Goal: Information Seeking & Learning: Check status

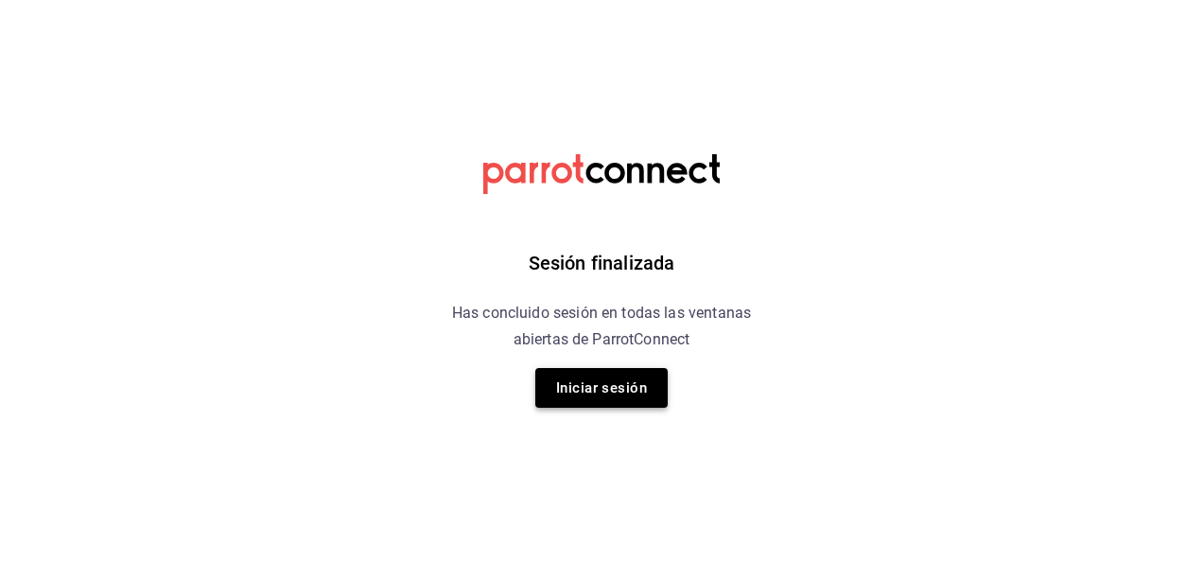
click at [600, 380] on button "Iniciar sesión" at bounding box center [601, 388] width 132 height 40
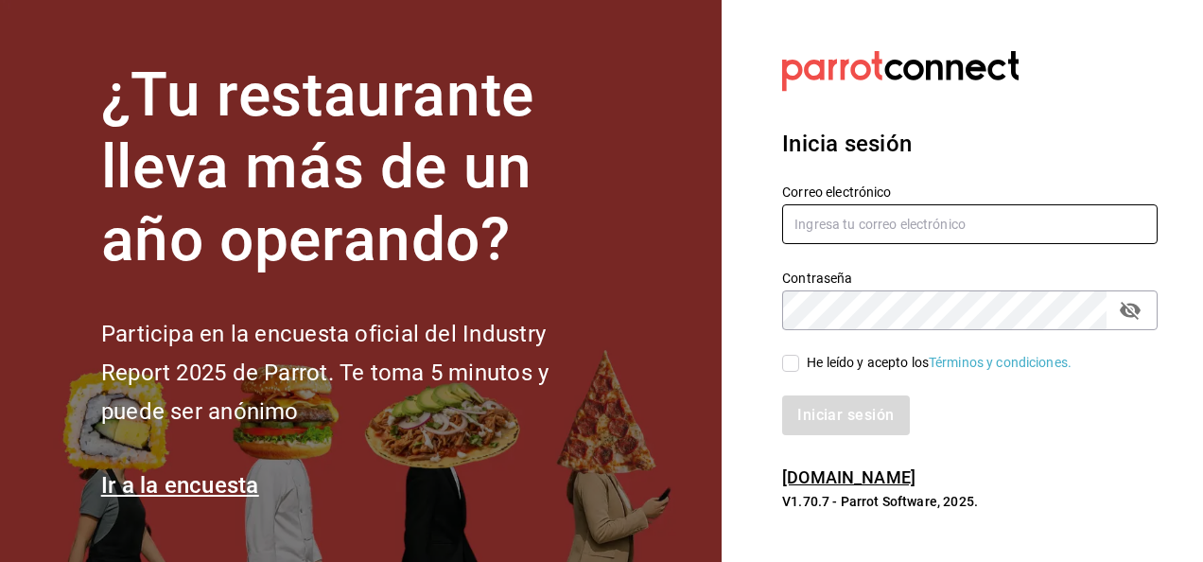
type input "[PERSON_NAME][EMAIL_ADDRESS][PERSON_NAME][DOMAIN_NAME]"
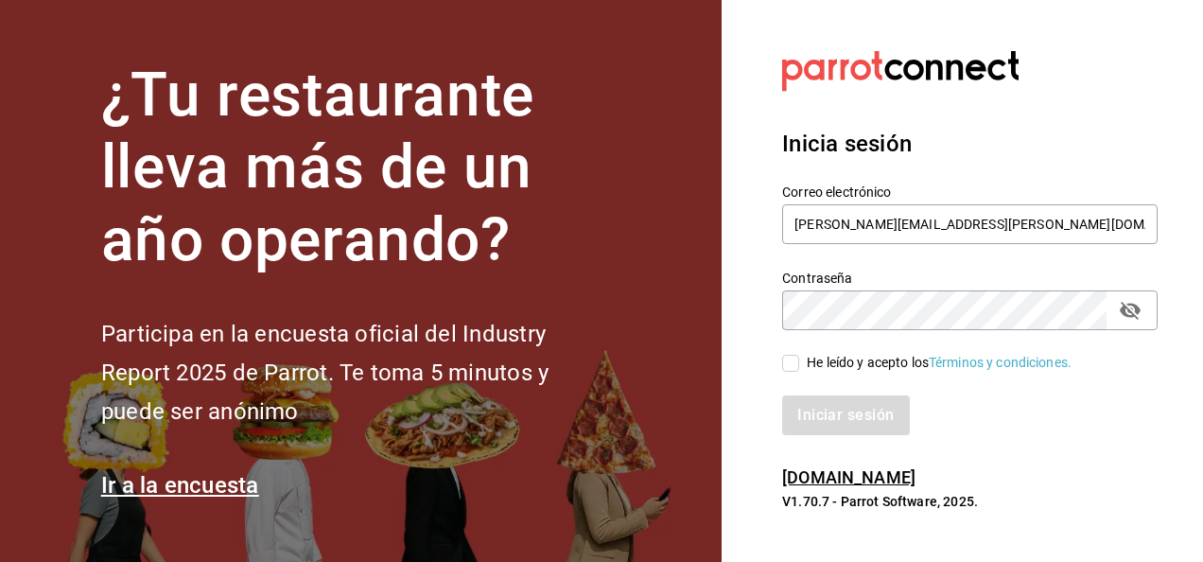
click at [795, 373] on div "Iniciar sesión" at bounding box center [959, 404] width 398 height 62
drag, startPoint x: 795, startPoint y: 373, endPoint x: 787, endPoint y: 361, distance: 13.6
click at [787, 361] on div "Correo electrónico javier.zepeda@grupocosteno.com Contraseña Contraseña He leíd…" at bounding box center [959, 298] width 398 height 275
click at [792, 364] on input "He leído y acepto los Términos y condiciones." at bounding box center [790, 363] width 17 height 17
checkbox input "true"
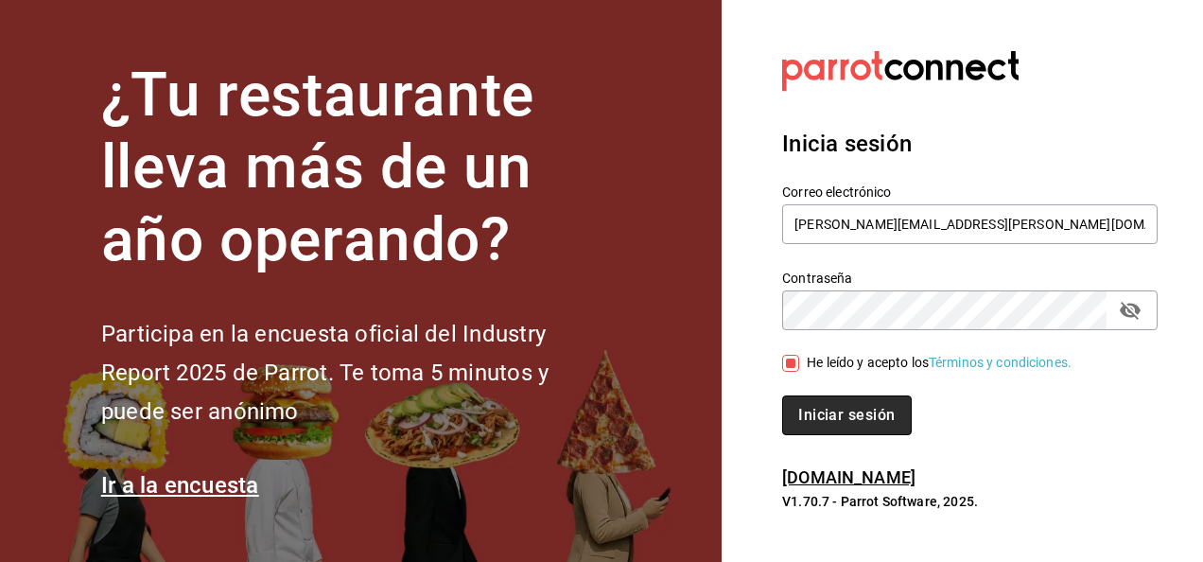
click at [810, 395] on button "Iniciar sesión" at bounding box center [846, 415] width 129 height 40
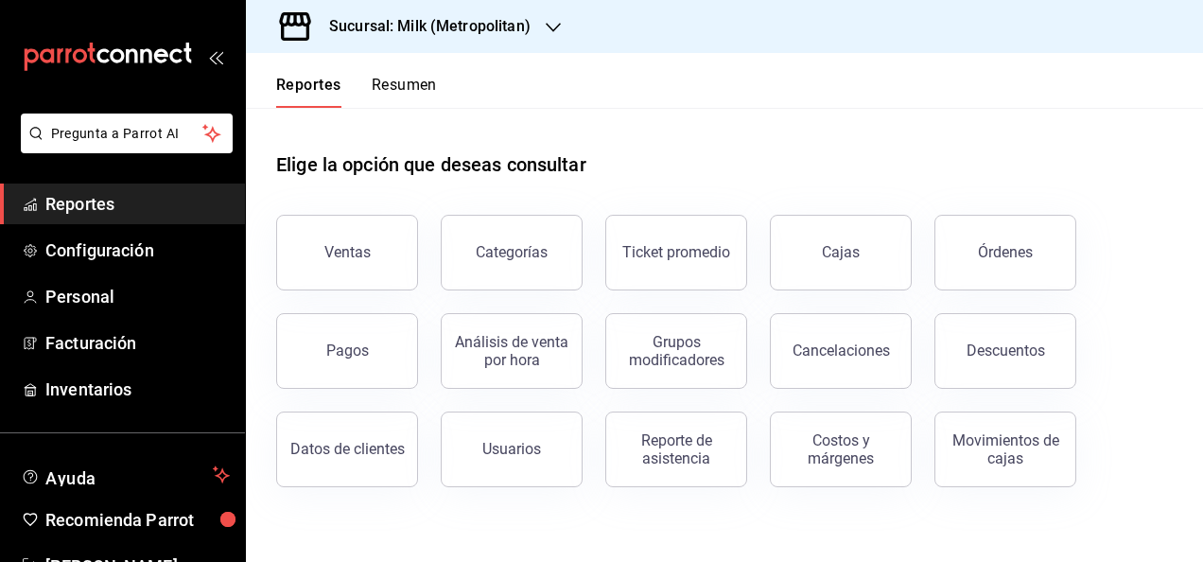
click at [494, 45] on div "Sucursal: Milk (Metropolitan)" at bounding box center [414, 26] width 307 height 53
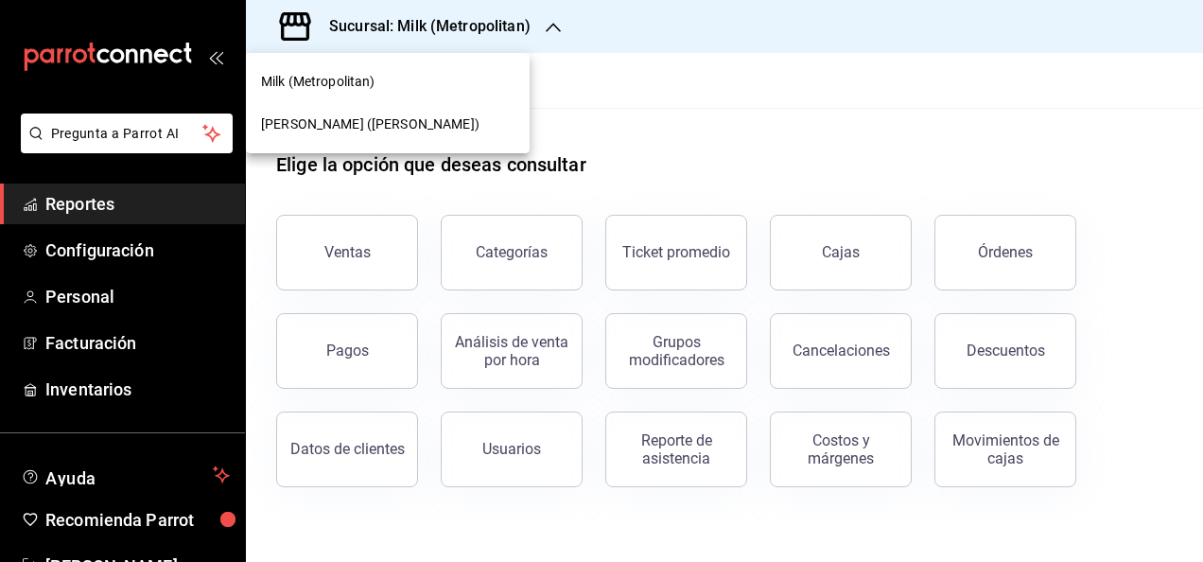
click at [463, 110] on div "[PERSON_NAME] ([PERSON_NAME])" at bounding box center [388, 124] width 284 height 43
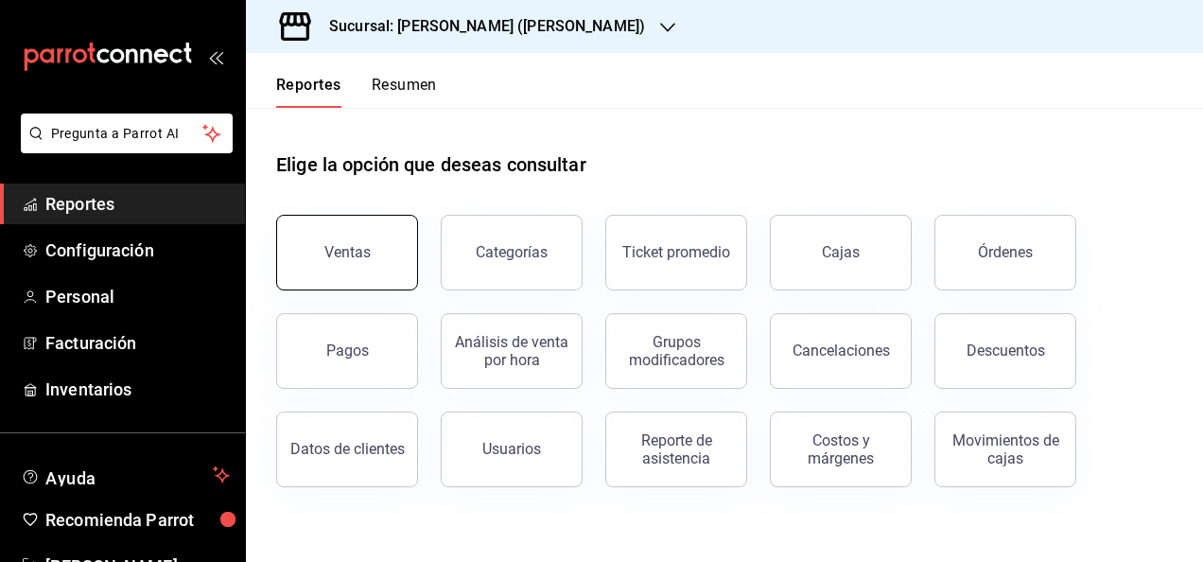
click at [393, 244] on button "Ventas" at bounding box center [347, 253] width 142 height 76
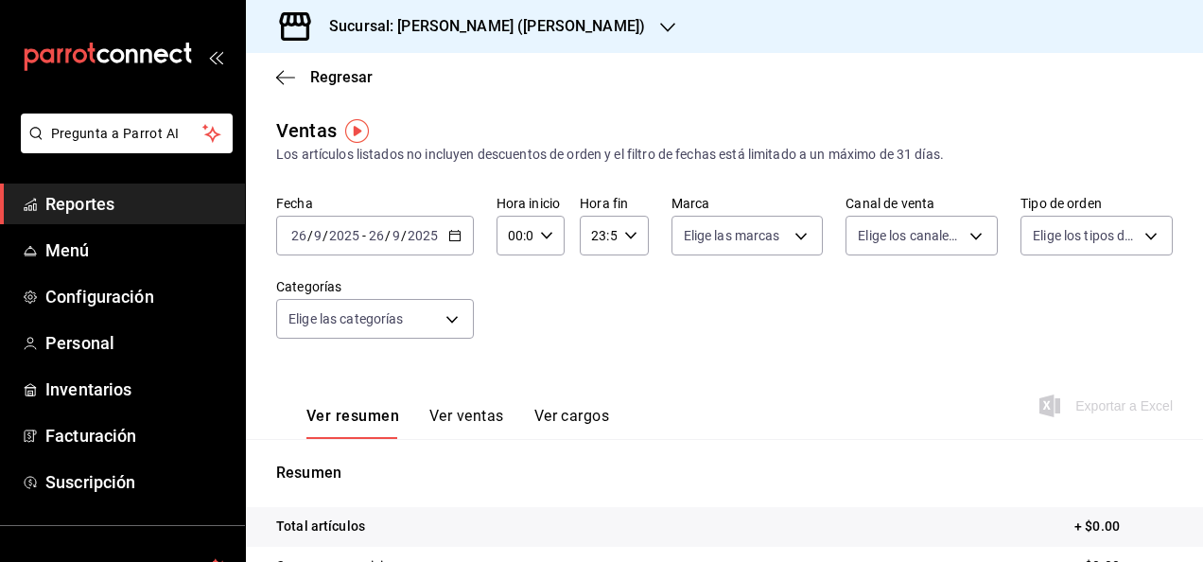
click at [448, 230] on icon "button" at bounding box center [454, 235] width 13 height 13
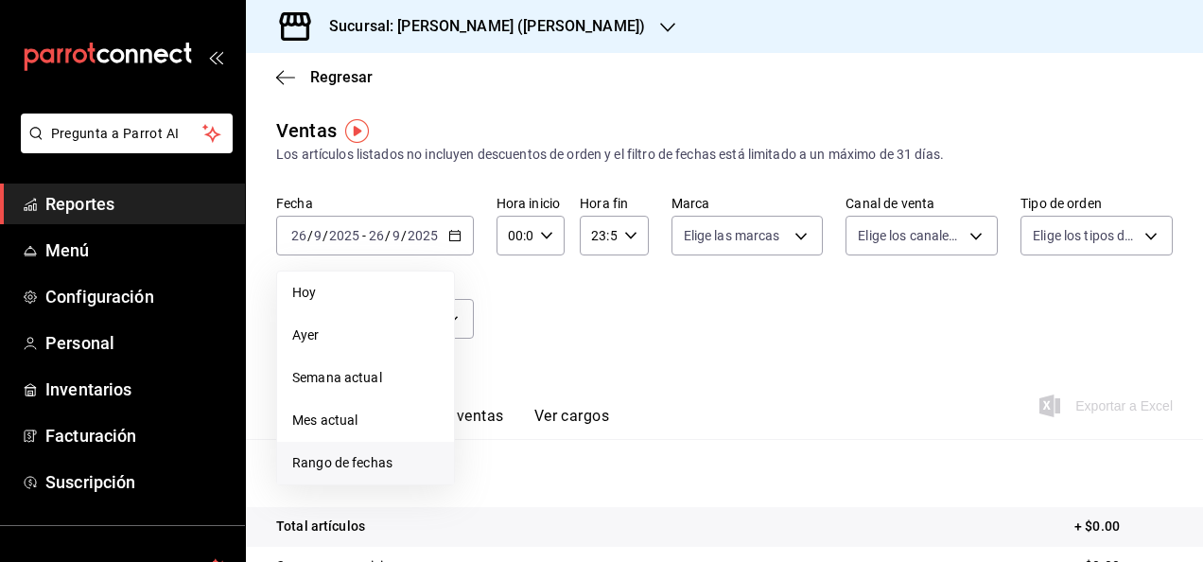
click at [354, 451] on li "Rango de fechas" at bounding box center [365, 463] width 177 height 43
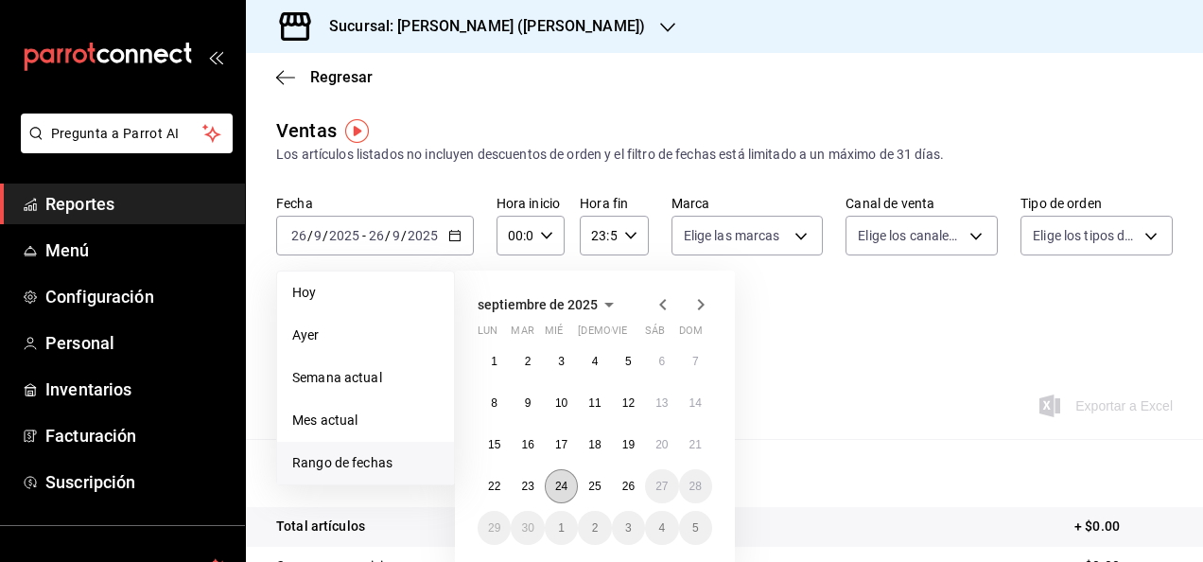
click at [564, 488] on abbr "24" at bounding box center [561, 486] width 12 height 13
click at [569, 488] on button "24" at bounding box center [561, 486] width 33 height 34
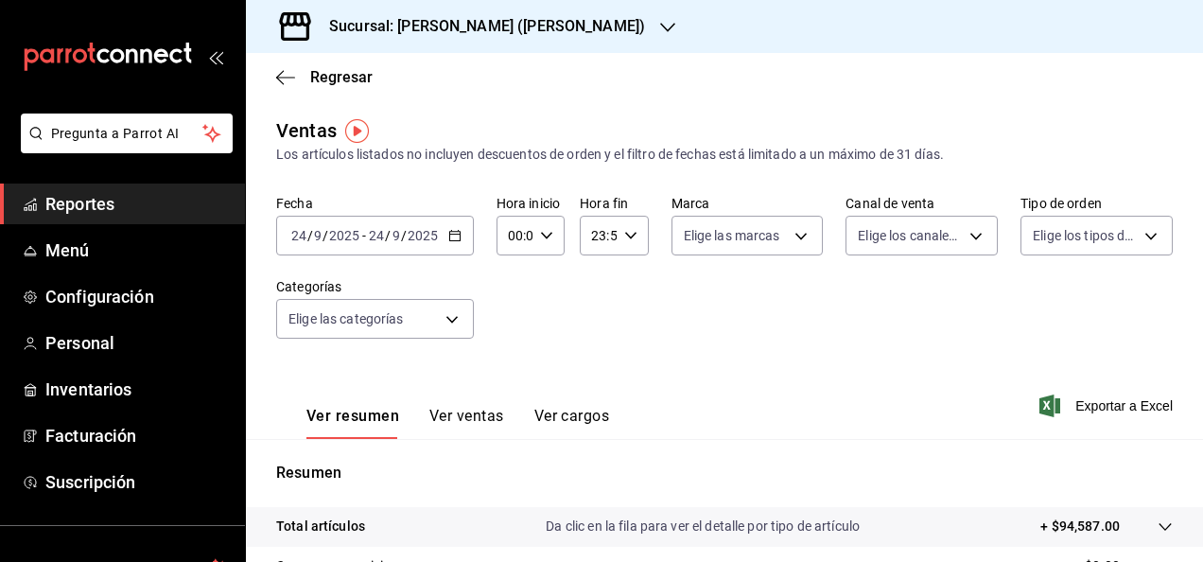
click at [448, 241] on icon "button" at bounding box center [454, 235] width 13 height 13
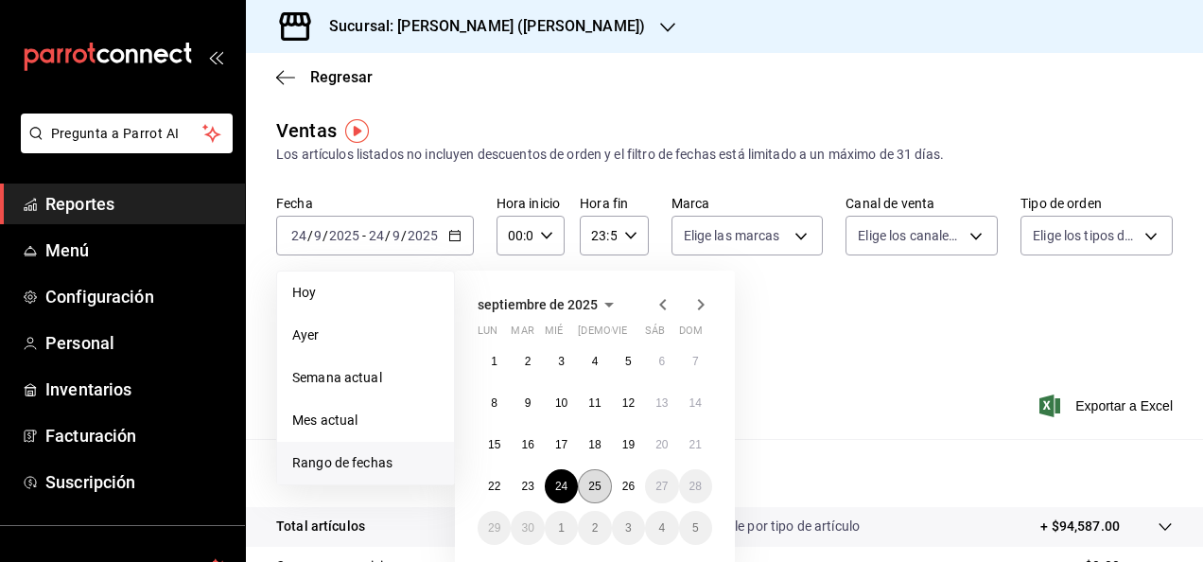
click at [584, 486] on button "25" at bounding box center [594, 486] width 33 height 34
click at [557, 489] on abbr "24" at bounding box center [561, 486] width 12 height 13
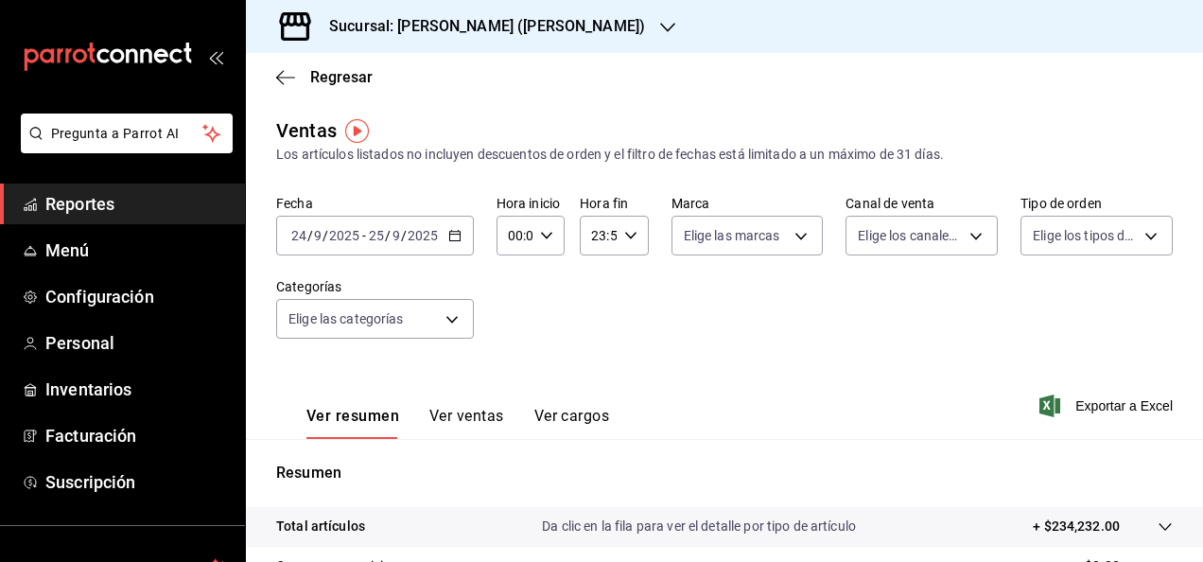
click at [543, 239] on icon "button" at bounding box center [546, 235] width 13 height 13
click at [515, 341] on div "00 01 02 03 04 05 06 07 08 09 10 11 12 13 14 15 16 17 18 19 20 21 22 23" at bounding box center [512, 336] width 34 height 151
drag, startPoint x: 515, startPoint y: 341, endPoint x: 541, endPoint y: 330, distance: 28.5
click at [541, 330] on div "00 01 02 03 04 05 06 07 08 09 10 11 12 13 14 15 16 17 18 19 20 21 22 23 00 01 0…" at bounding box center [528, 336] width 67 height 151
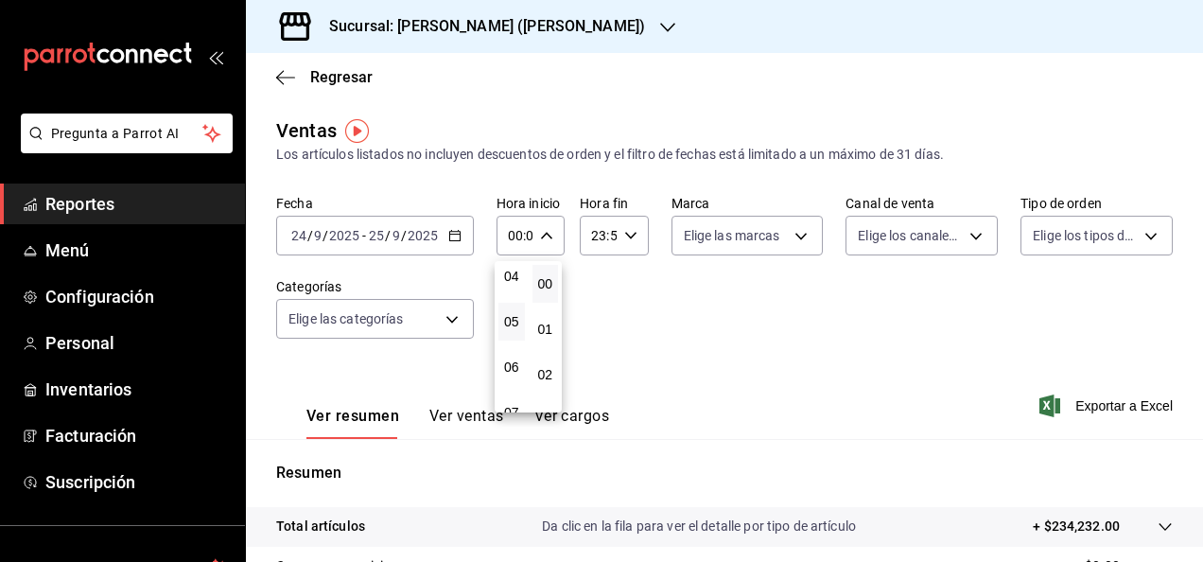
click at [518, 322] on button "05" at bounding box center [511, 322] width 26 height 38
type input "05:00"
click at [619, 240] on div at bounding box center [601, 281] width 1203 height 562
click at [615, 257] on div "Fecha [DATE] [DATE] - [DATE] [DATE] Hora inicio 05:00 Hora inicio Hora fin 23:5…" at bounding box center [724, 278] width 897 height 166
click at [619, 249] on div "23:59 Hora fin" at bounding box center [614, 236] width 68 height 40
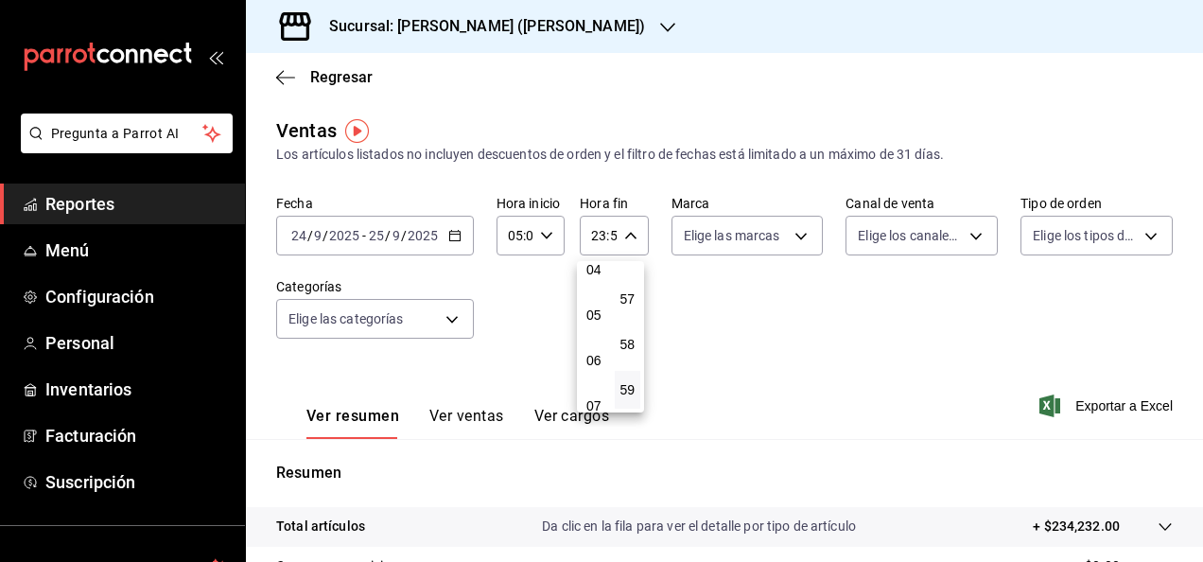
scroll to position [182, 0]
click at [598, 341] on div "00 01 02 03 04 05 06 07 08 09 10 11 12 13 14 15 16 17 18 19 20 21 22 23" at bounding box center [594, 336] width 34 height 151
drag, startPoint x: 598, startPoint y: 341, endPoint x: 600, endPoint y: 375, distance: 33.2
click at [600, 375] on div "00 01 02 03 04 05 06 07 08 09 10 11 12 13 14 15 16 17 18 19 20 21 22 23" at bounding box center [594, 336] width 34 height 151
click at [604, 326] on button "05" at bounding box center [594, 329] width 26 height 38
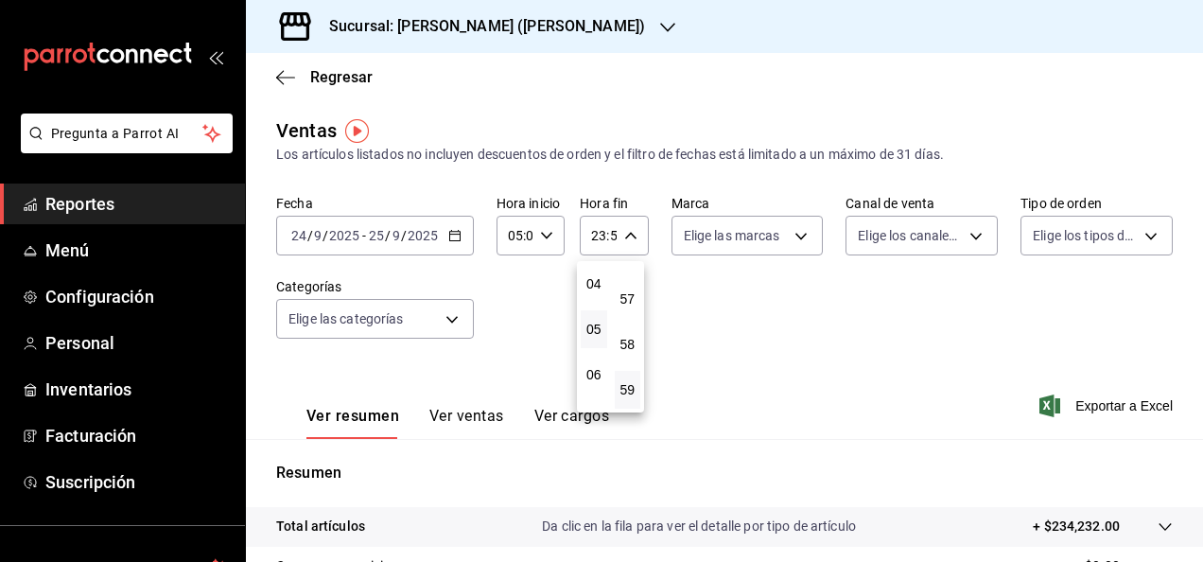
type input "05:59"
click at [1018, 537] on div at bounding box center [601, 281] width 1203 height 562
click at [1022, 535] on div "Total artículos Da clic en la fila para ver el detalle por tipo de artículo + $…" at bounding box center [698, 526] width 844 height 20
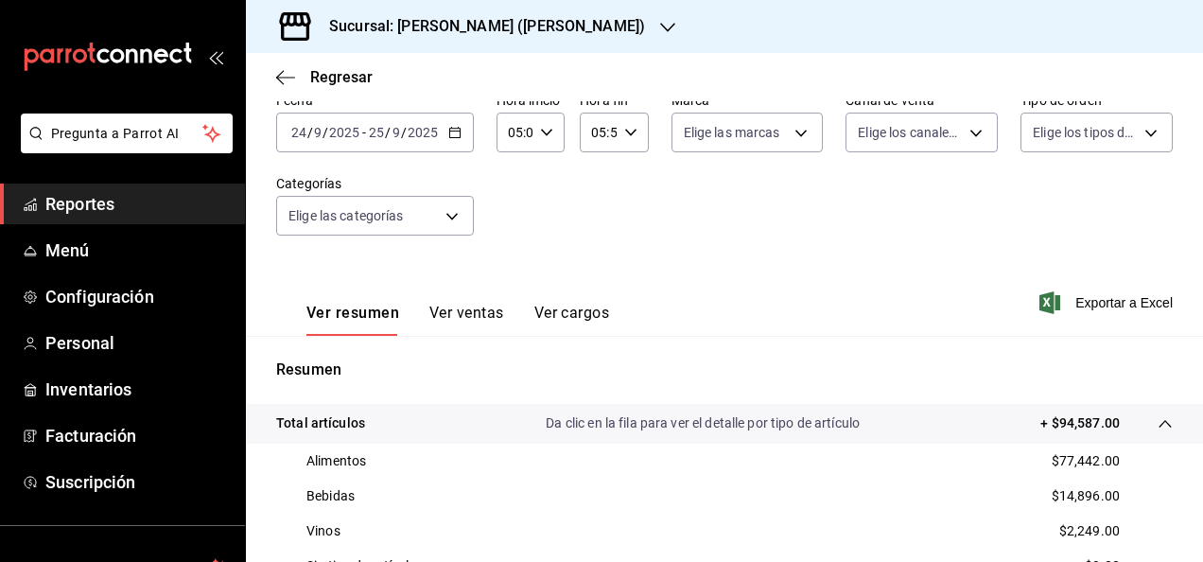
scroll to position [106, 0]
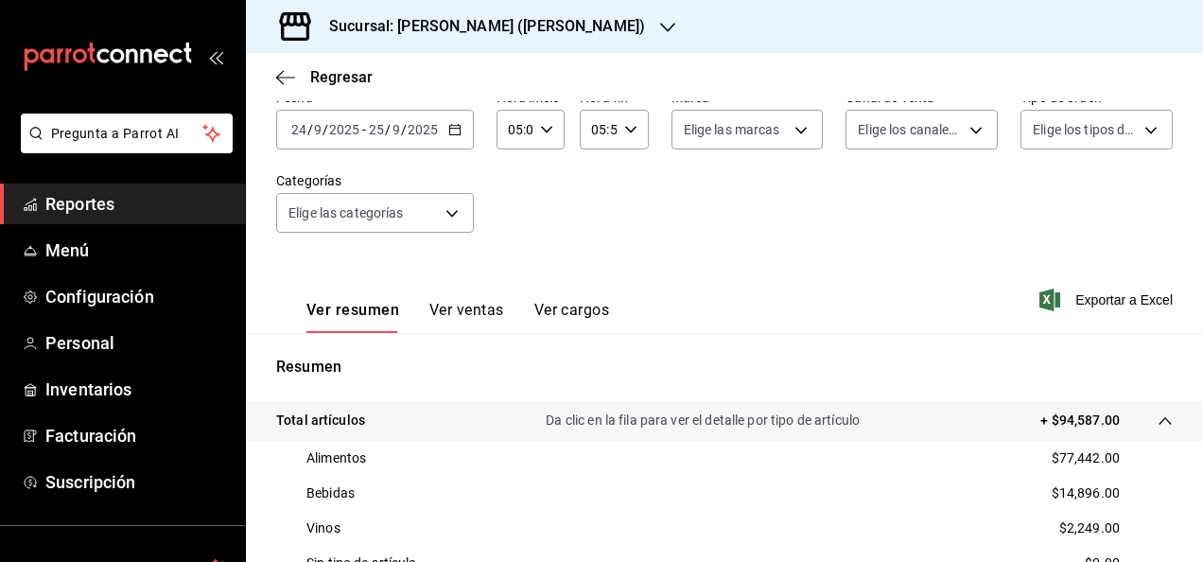
click at [454, 139] on div "[DATE] [DATE] - [DATE] [DATE]" at bounding box center [375, 130] width 198 height 40
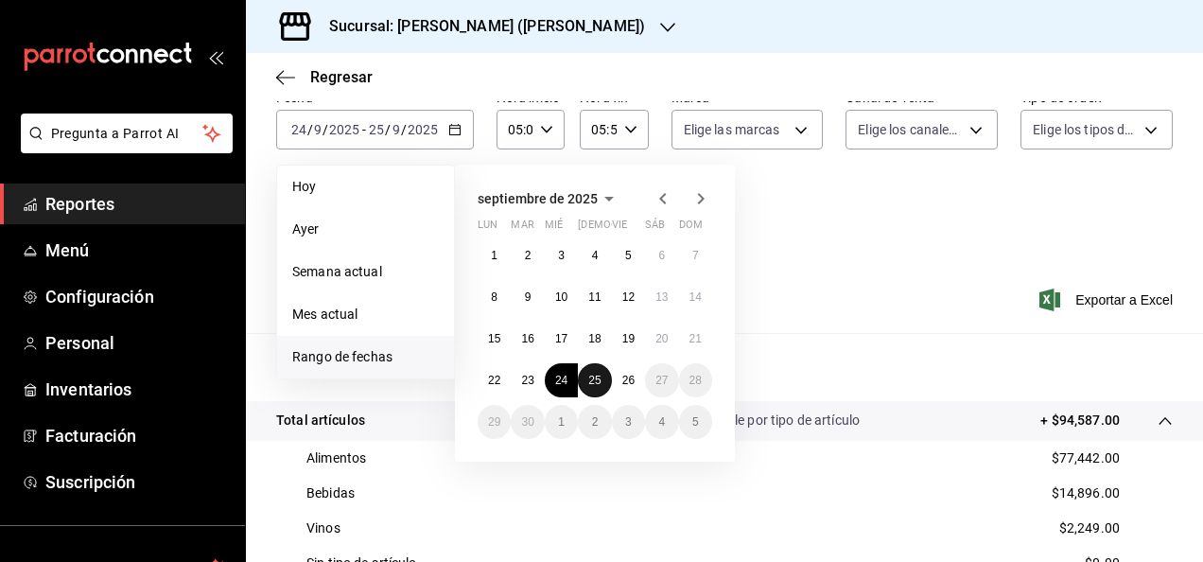
click at [586, 382] on button "25" at bounding box center [594, 380] width 33 height 34
click at [615, 383] on button "26" at bounding box center [628, 380] width 33 height 34
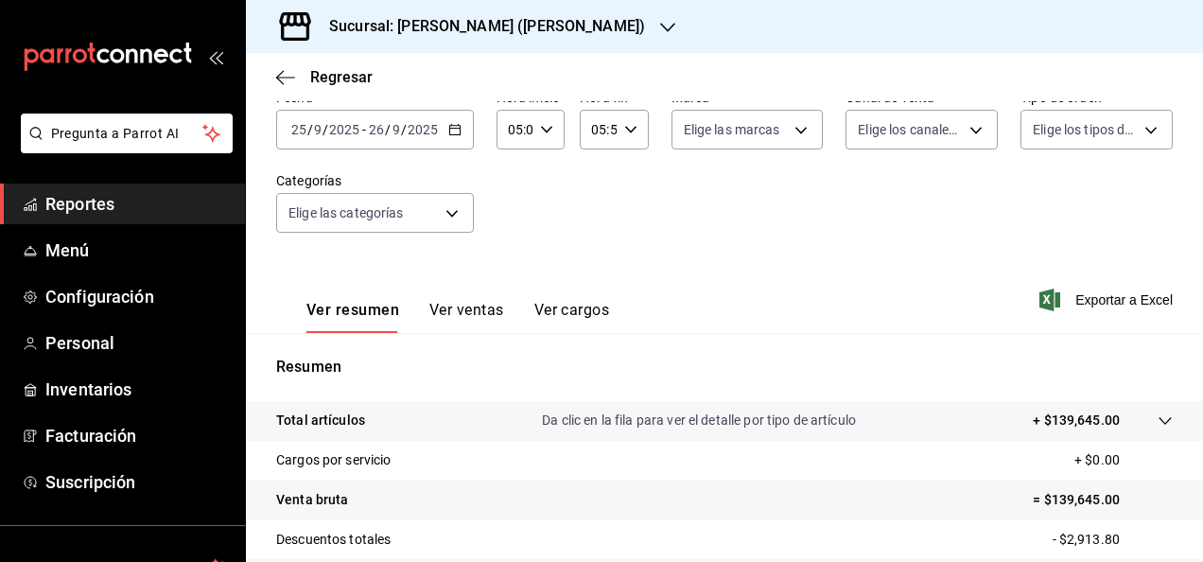
click at [975, 420] on div "Total artículos Da clic en la fila para ver el detalle por tipo de artículo + $…" at bounding box center [698, 421] width 844 height 20
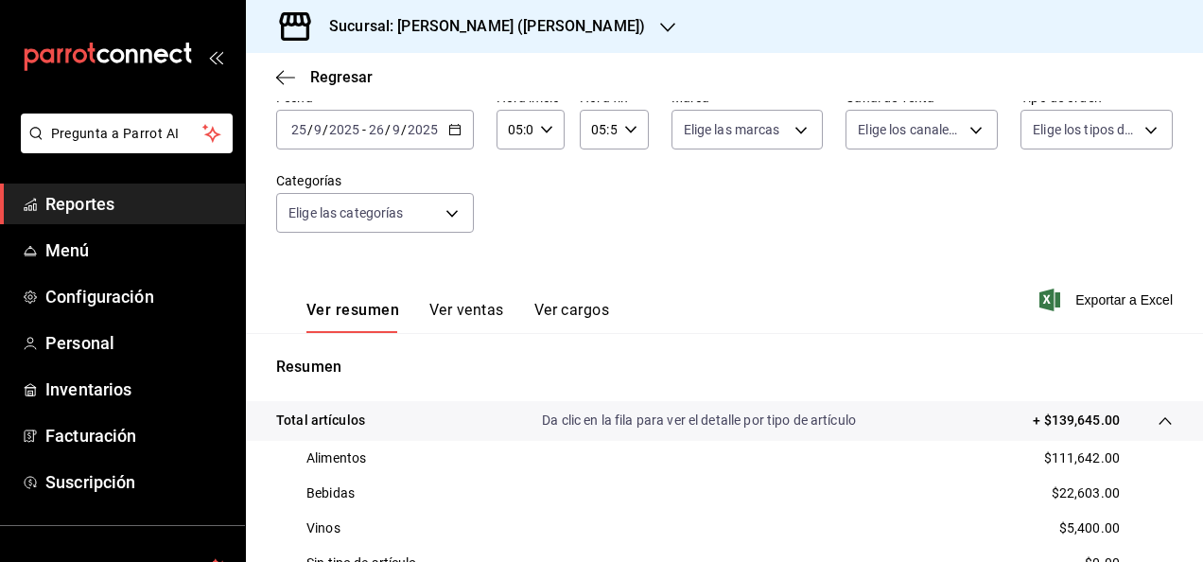
click at [456, 131] on icon "button" at bounding box center [454, 129] width 13 height 13
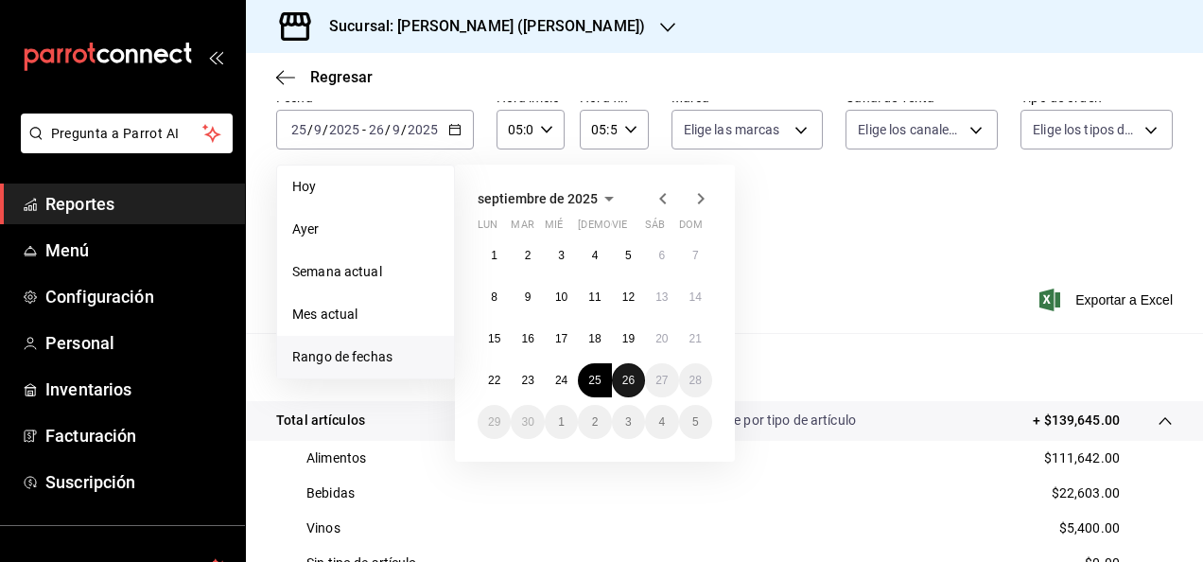
click at [617, 371] on button "26" at bounding box center [628, 380] width 33 height 34
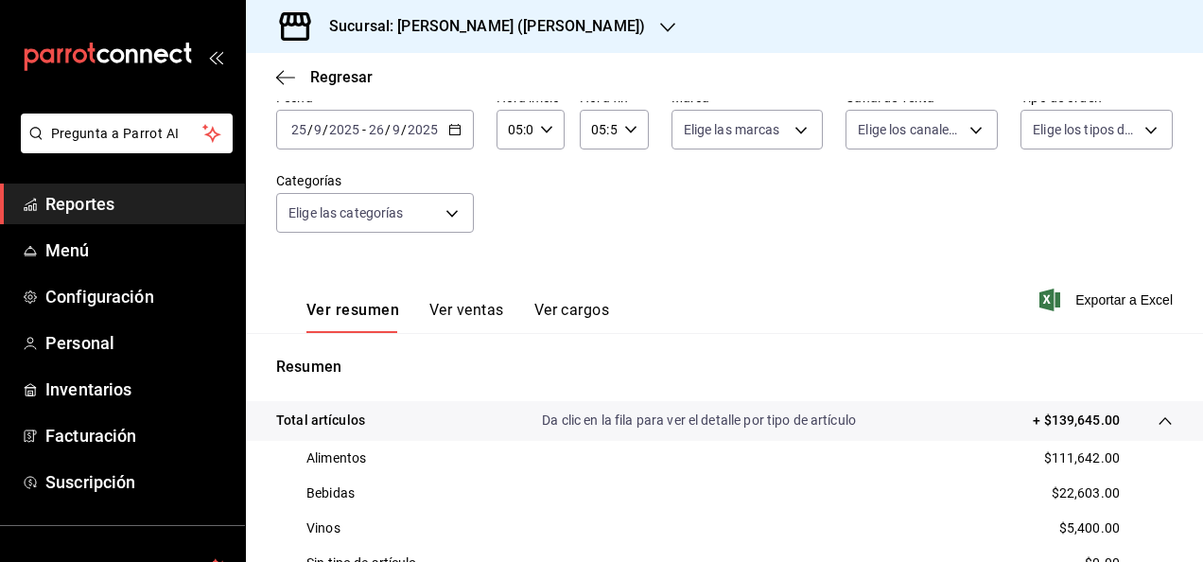
click at [795, 299] on div "Ver resumen Ver ventas Ver cargos Exportar a Excel" at bounding box center [724, 294] width 957 height 78
click at [450, 131] on icon "button" at bounding box center [454, 129] width 13 height 13
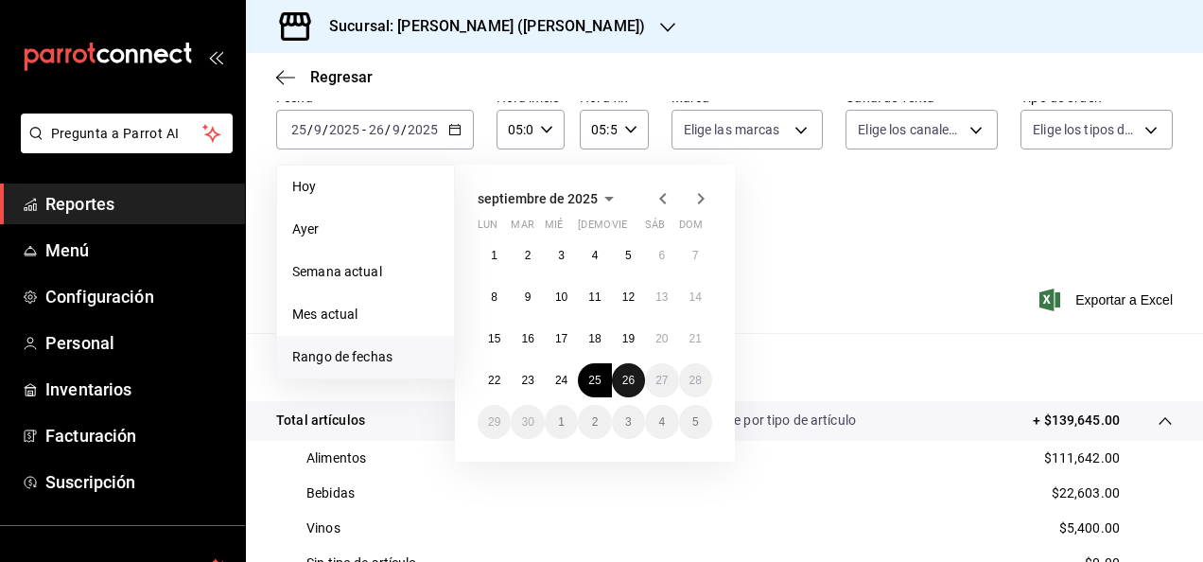
click at [638, 391] on button "26" at bounding box center [628, 380] width 33 height 34
click at [802, 296] on div "Ver resumen Ver ventas Ver cargos Exportar a Excel" at bounding box center [724, 294] width 957 height 78
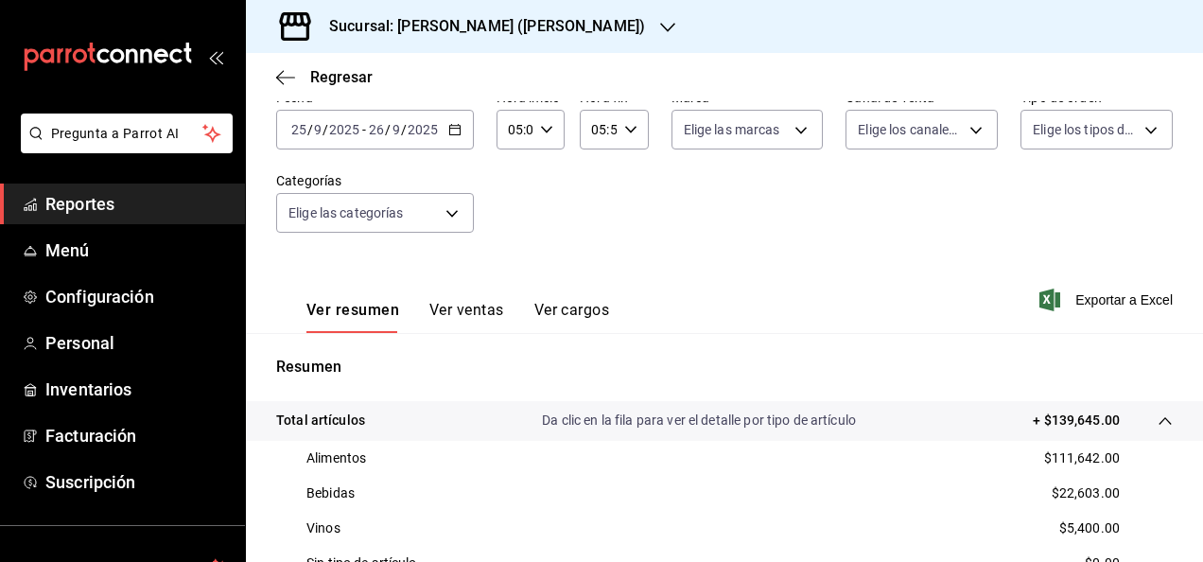
click at [184, 200] on span "Reportes" at bounding box center [137, 204] width 184 height 26
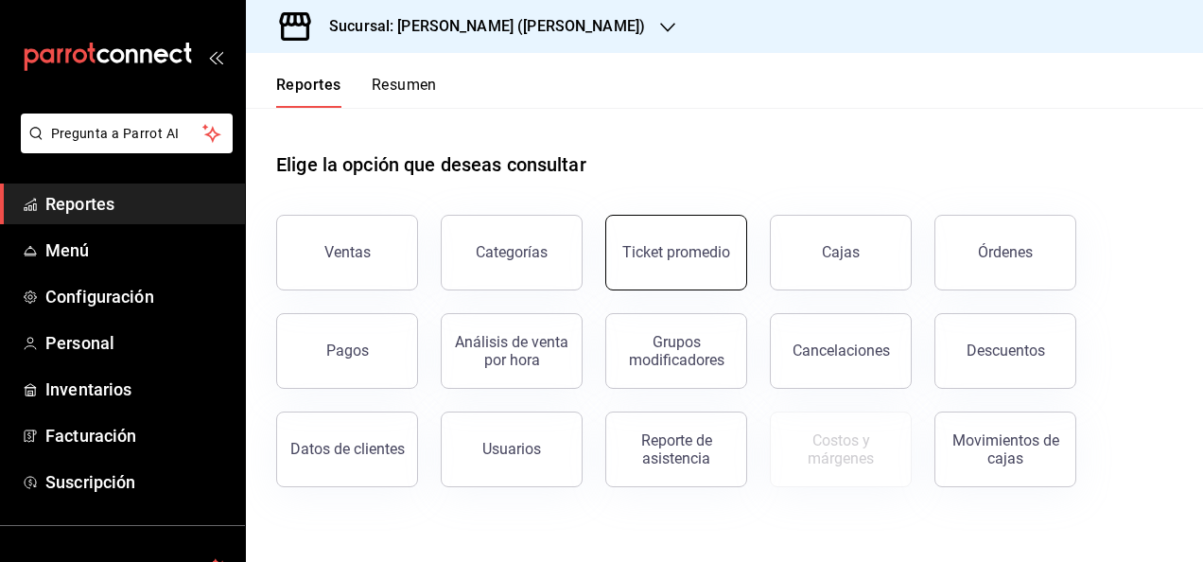
click at [653, 256] on div "Ticket promedio" at bounding box center [676, 252] width 108 height 18
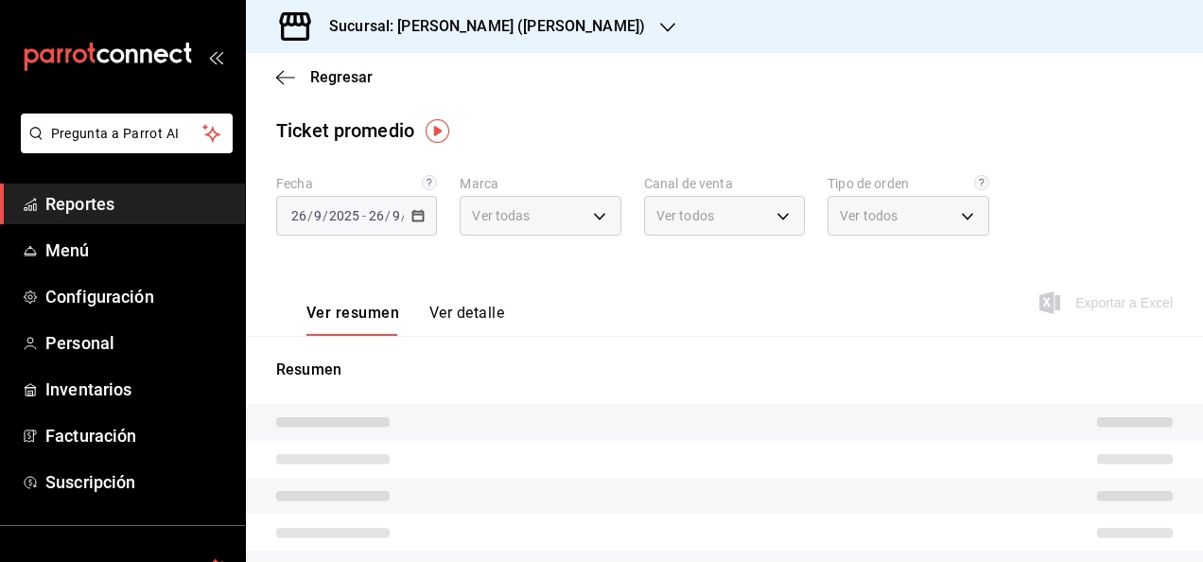
type input "3e284276-a834-4a39-bc59-2edda2d06158"
type input "PARROT,UBER_EATS,RAPPI,DIDI_FOOD,ONLINE"
type input "e22fa5c9-a89e-41b0-8860-3ae797de52dc,d5ed7011-f835-4d0c-a8fc-5f0f01446209,0cbc4…"
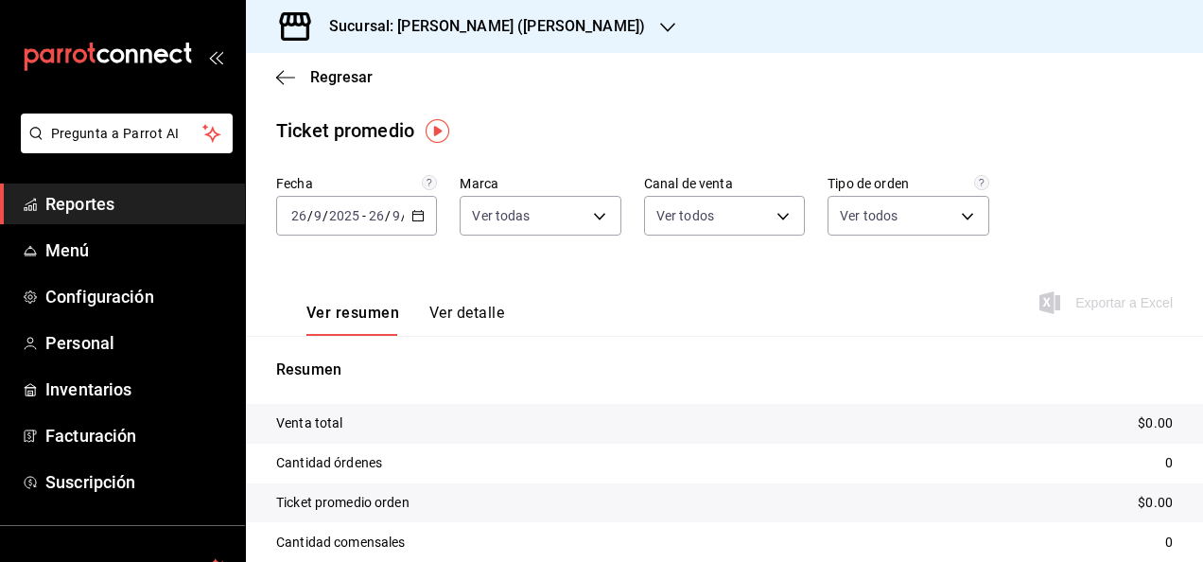
click at [412, 219] on icon "button" at bounding box center [417, 215] width 13 height 13
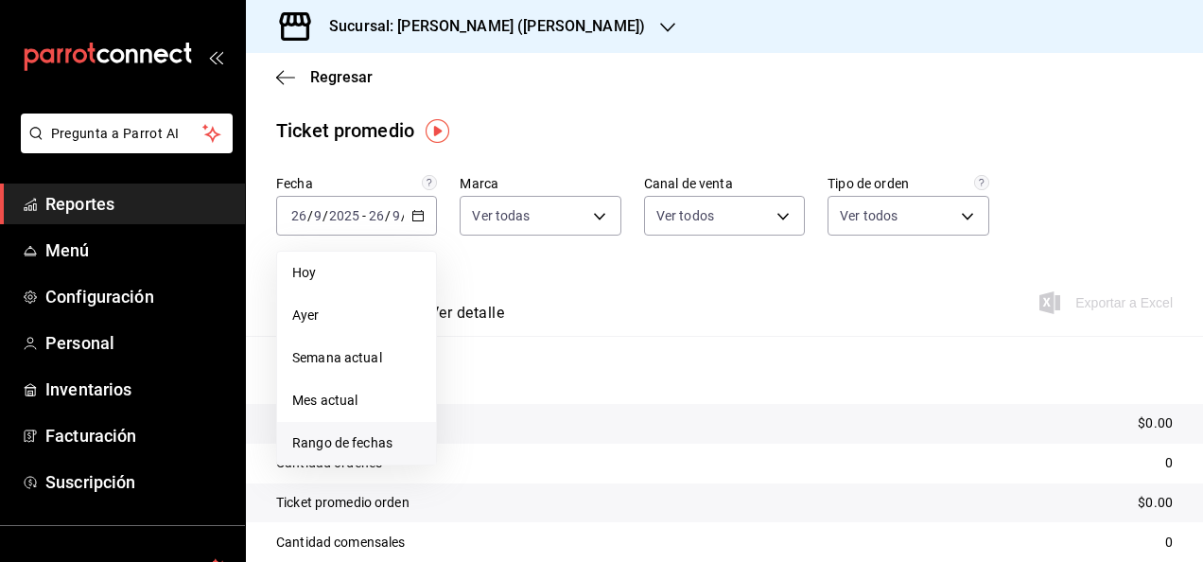
click at [365, 431] on li "Rango de fechas" at bounding box center [356, 443] width 159 height 43
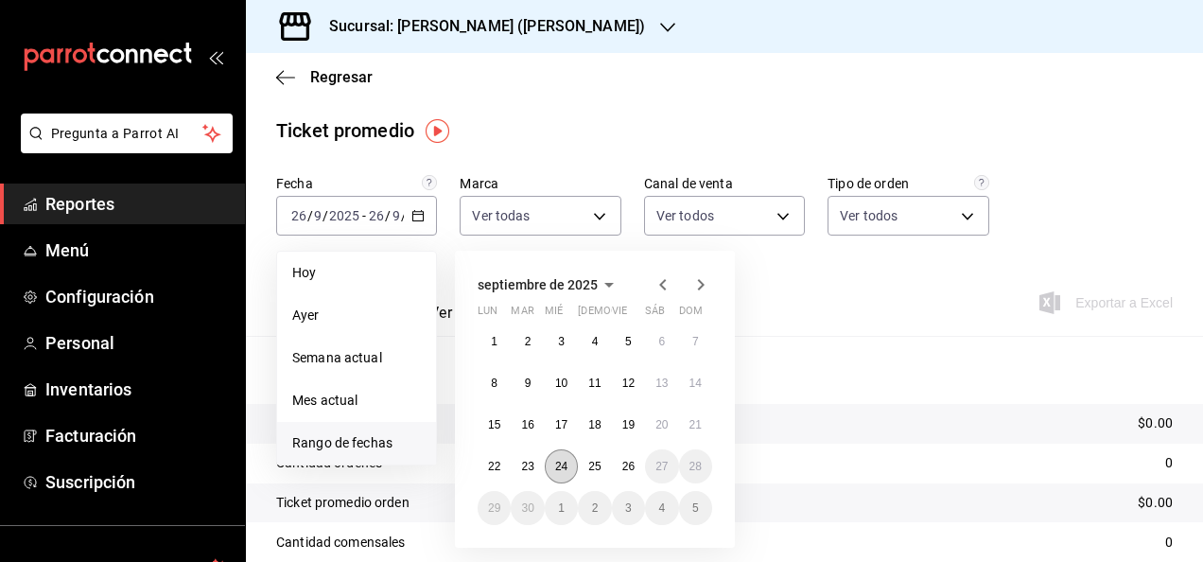
click at [556, 474] on button "24" at bounding box center [561, 466] width 33 height 34
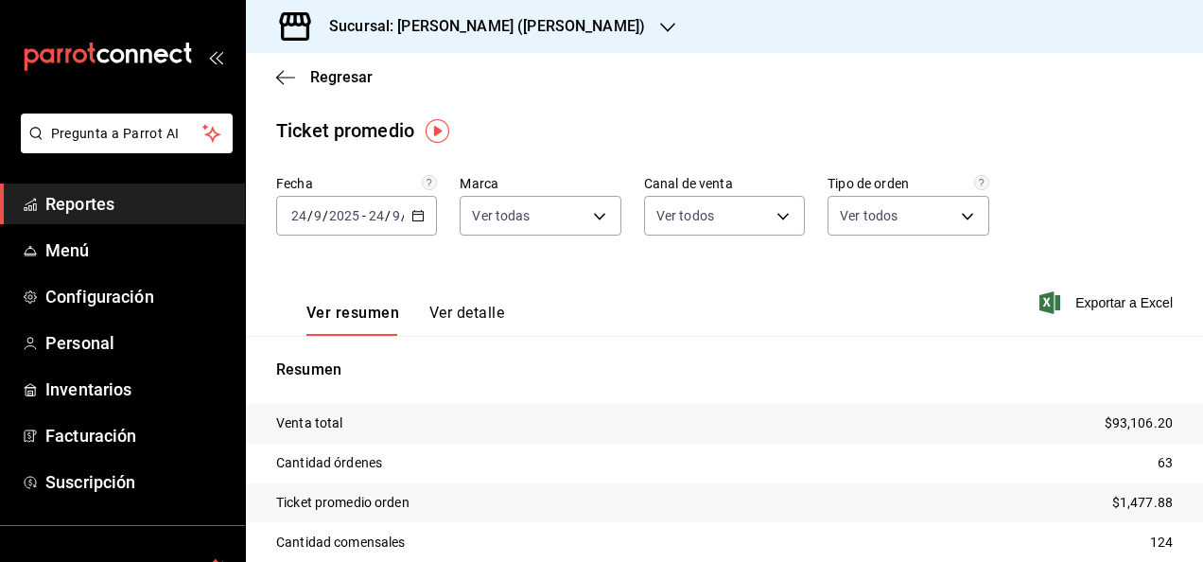
click at [420, 198] on div "[DATE] [DATE] - [DATE] [DATE]" at bounding box center [356, 216] width 161 height 40
click at [834, 341] on div "Resumen Venta total $93,106.20 Cantidad órdenes 63 Ticket promedio orden $1,477…" at bounding box center [724, 480] width 957 height 288
click at [402, 224] on div "[DATE] [DATE] - [DATE] [DATE]" at bounding box center [356, 216] width 161 height 40
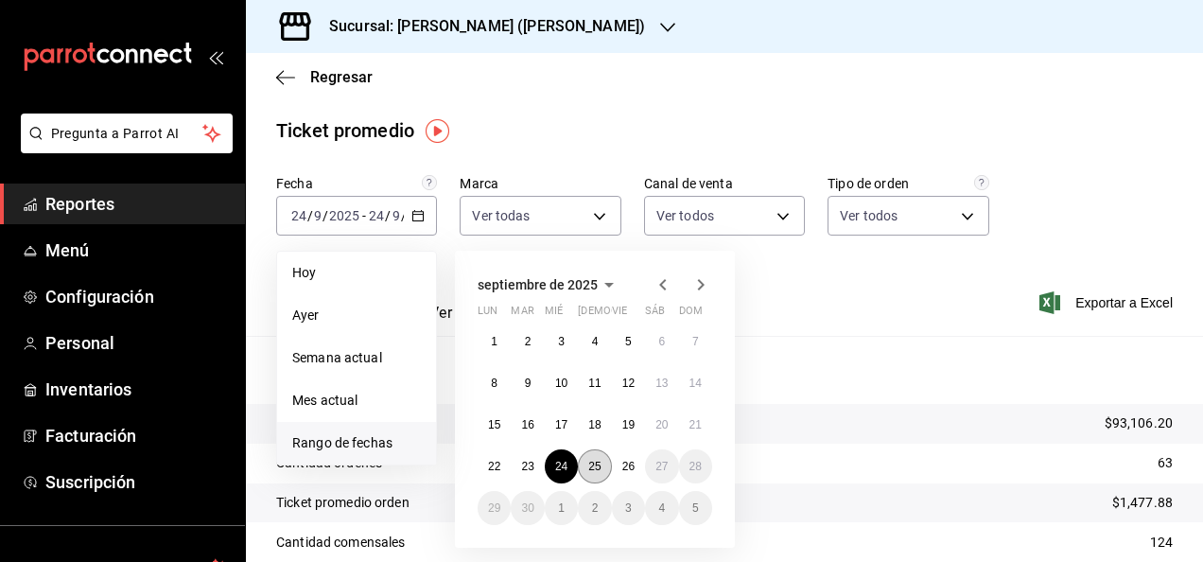
click at [594, 472] on abbr "25" at bounding box center [594, 466] width 12 height 13
